Goal: Information Seeking & Learning: Learn about a topic

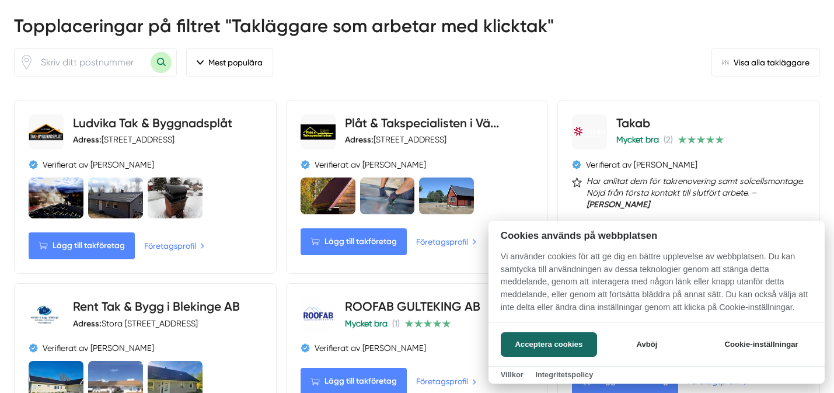
scroll to position [563, 0]
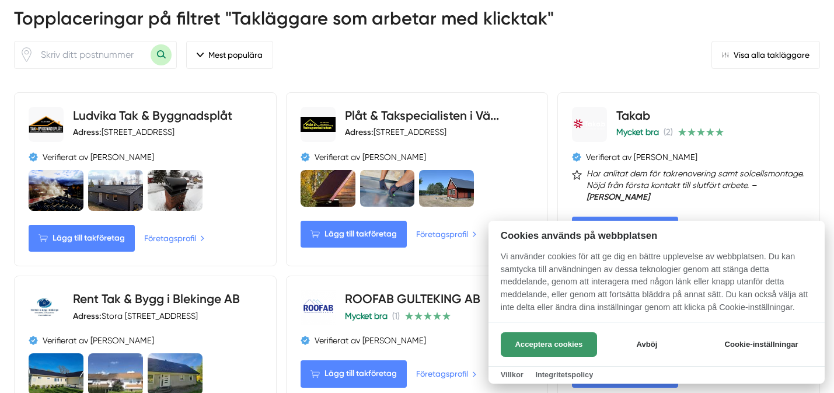
click at [573, 345] on button "Acceptera cookies" at bounding box center [549, 344] width 96 height 25
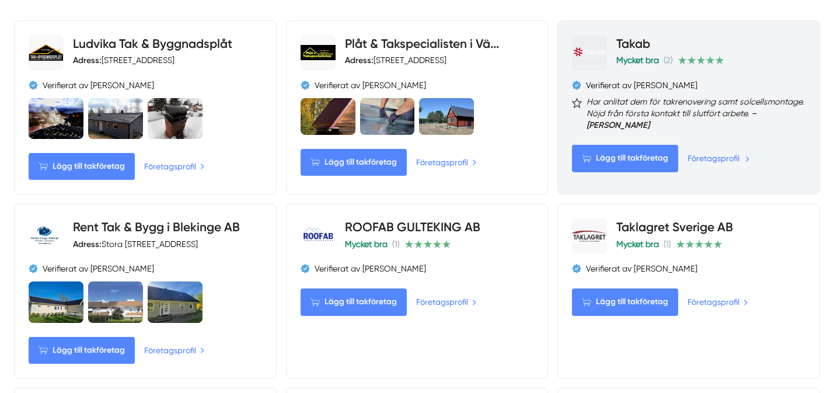
scroll to position [630, 0]
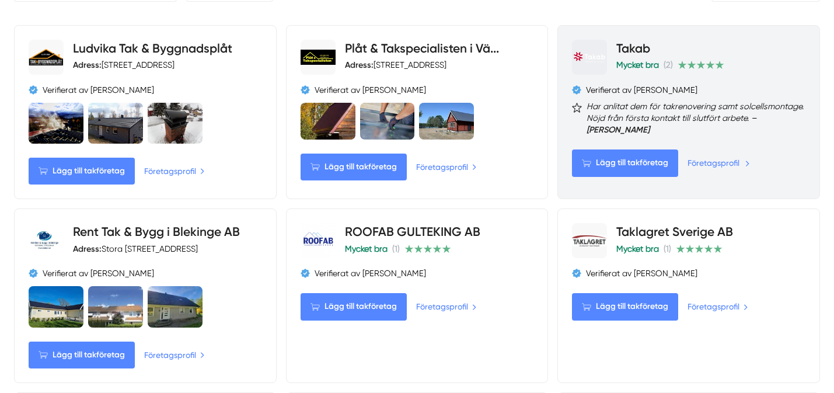
click at [709, 162] on link "Företagsprofil" at bounding box center [719, 162] width 62 height 13
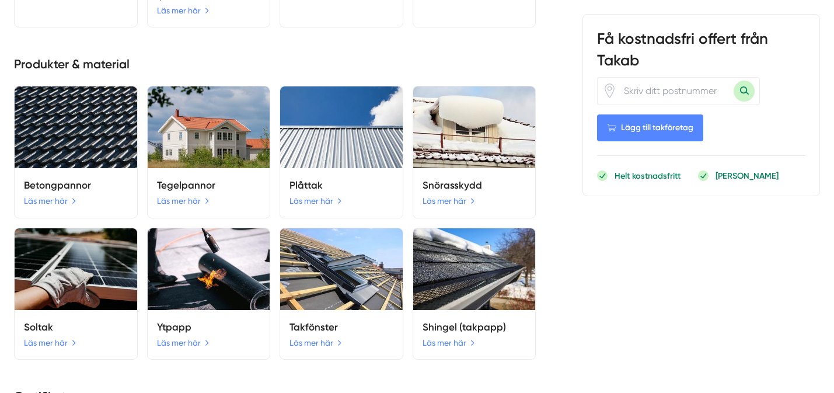
scroll to position [2079, 0]
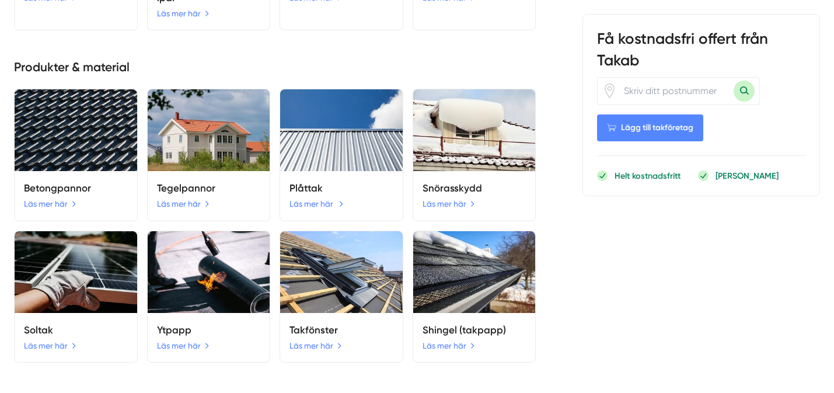
click at [315, 197] on link "Läs mer här" at bounding box center [317, 203] width 54 height 13
click at [311, 197] on link "Läs mer här" at bounding box center [317, 203] width 54 height 13
click at [307, 180] on h5 "Plåttak" at bounding box center [342, 188] width 104 height 16
click at [339, 197] on link "Läs mer här" at bounding box center [317, 203] width 54 height 13
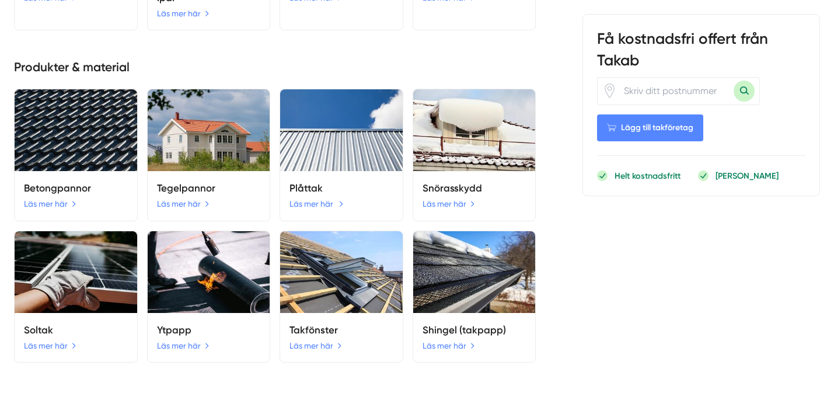
click at [339, 197] on link "Läs mer här" at bounding box center [317, 203] width 54 height 13
click at [333, 150] on img at bounding box center [341, 130] width 123 height 82
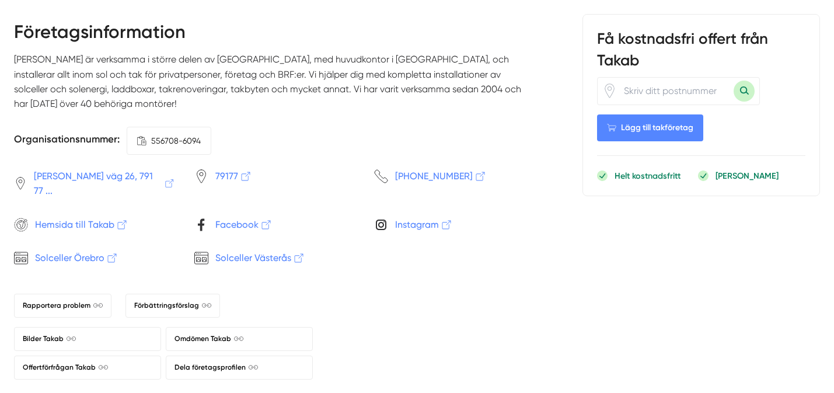
scroll to position [2657, 0]
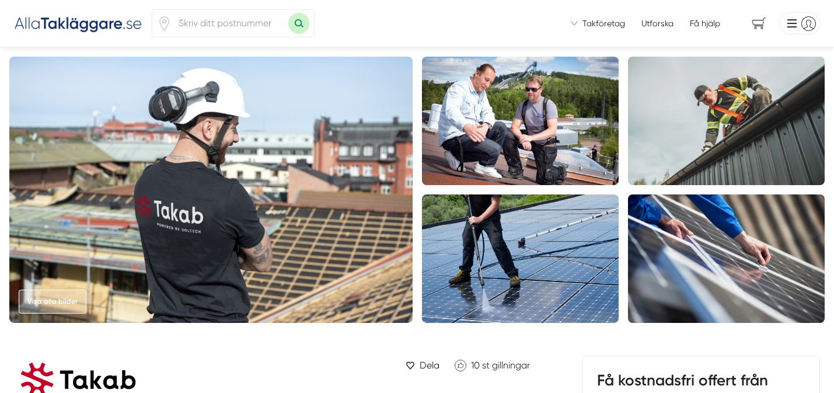
scroll to position [2657, 0]
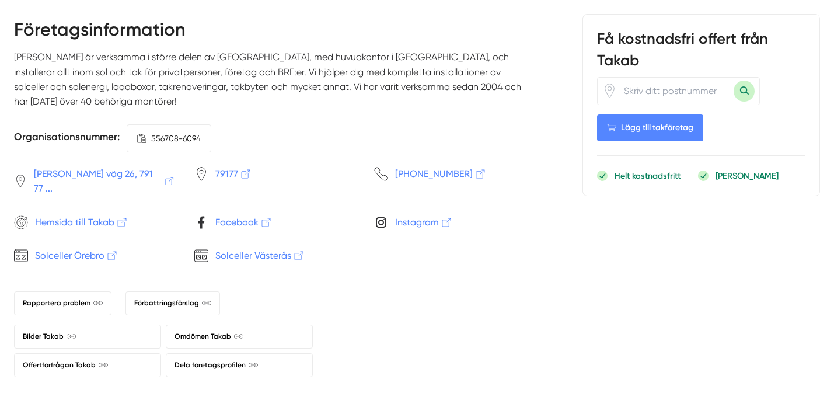
click at [84, 215] on span "Hemsida till Takab" at bounding box center [81, 222] width 93 height 15
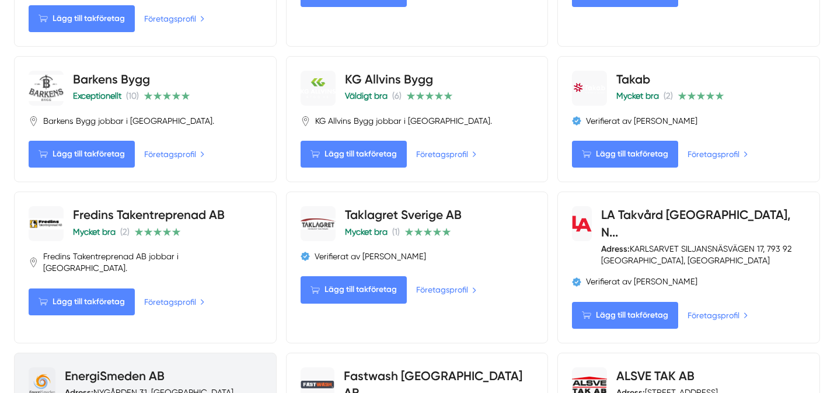
scroll to position [1148, 0]
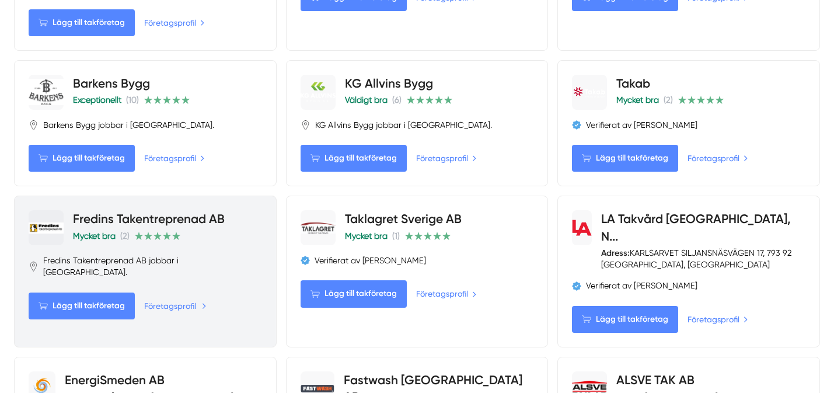
click at [194, 300] on link "Företagsprofil" at bounding box center [175, 306] width 62 height 13
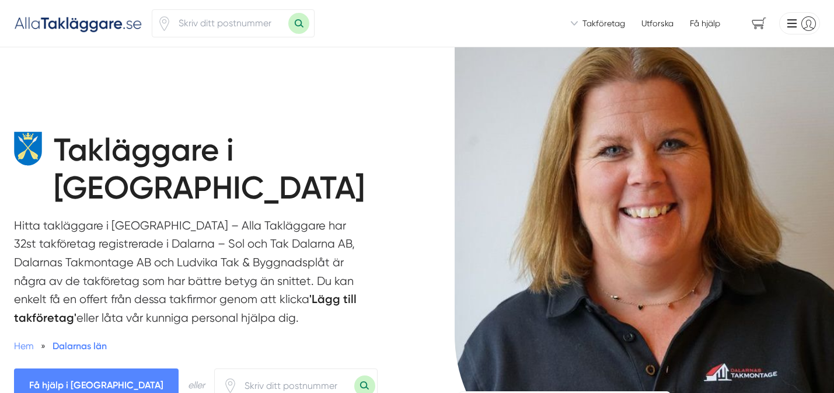
scroll to position [1149, 0]
